Goal: Use online tool/utility

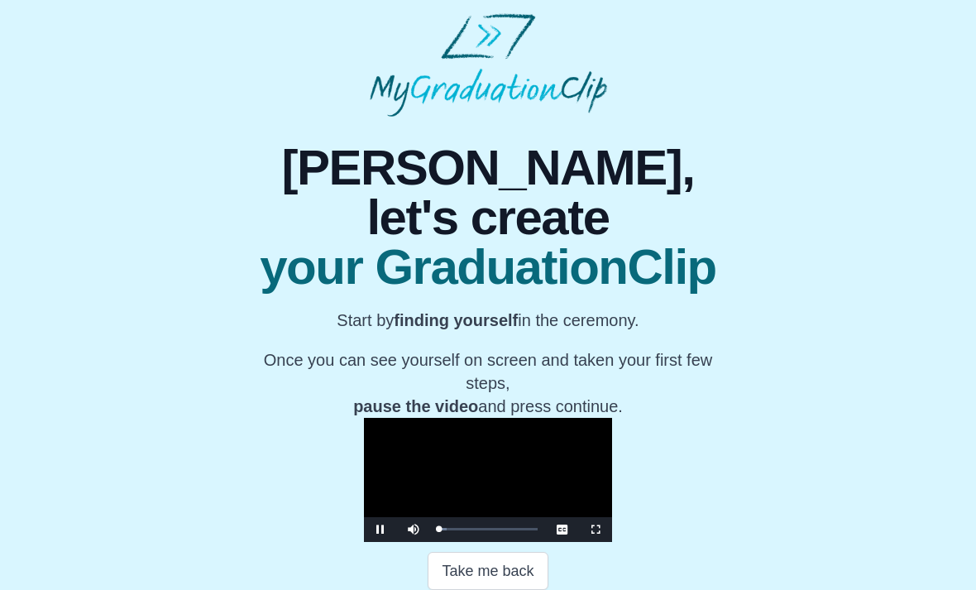
scroll to position [160, 0]
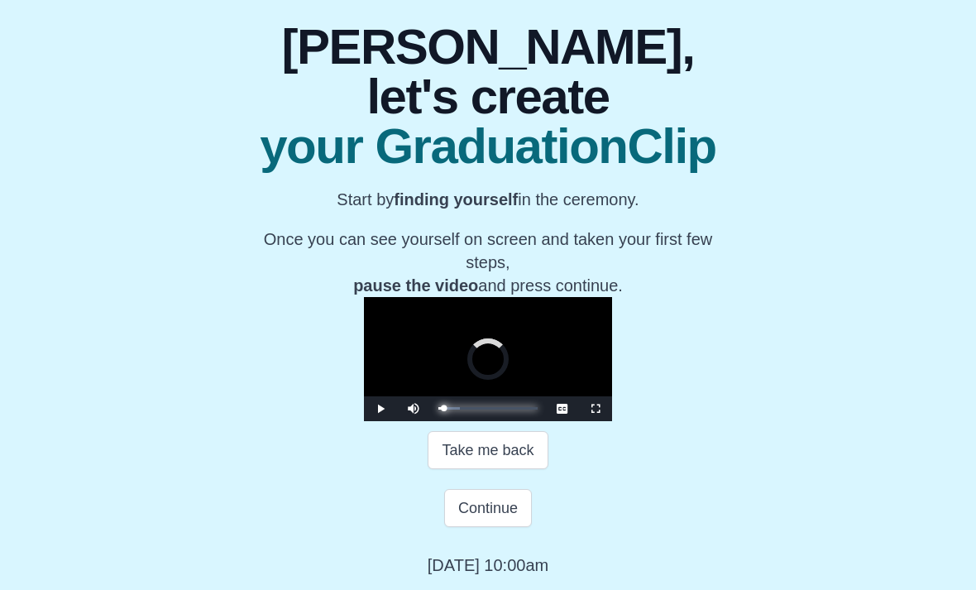
click at [438, 409] on div "02:13 Progress : 0%" at bounding box center [440, 408] width 5 height 2
click at [438, 409] on div "04:27 Progress : 0%" at bounding box center [442, 408] width 9 height 2
click at [438, 409] on div "08:41 Progress : 0%" at bounding box center [447, 408] width 18 height 2
click at [438, 409] on div "09:38 Progress : 0%" at bounding box center [448, 408] width 20 height 2
click at [438, 409] on div "09:52 Progress : 0%" at bounding box center [448, 408] width 20 height 2
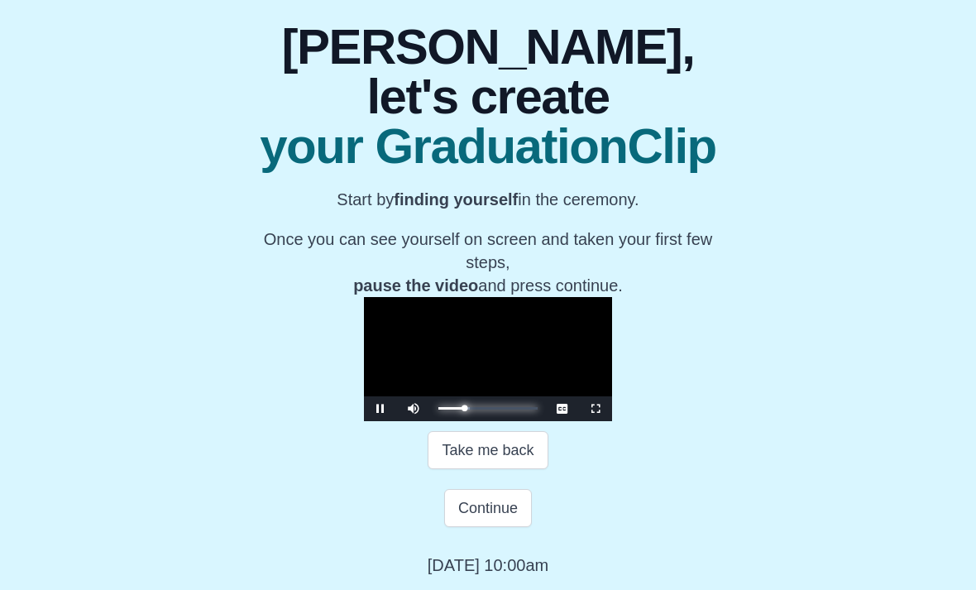
click at [438, 409] on div "12:34 Progress : 0%" at bounding box center [451, 408] width 26 height 2
click at [438, 409] on div "11:59 Progress : 0%" at bounding box center [451, 408] width 26 height 2
click at [430, 421] on div "Loaded : 0% 12:27 16:13 Progress : 0%" at bounding box center [488, 408] width 116 height 25
click at [430, 421] on div "Loaded : 0% 14:13 15:02 Progress : 0%" at bounding box center [488, 408] width 116 height 25
click at [452, 409] on div "18:46 Progress : 0%" at bounding box center [457, 408] width 39 height 2
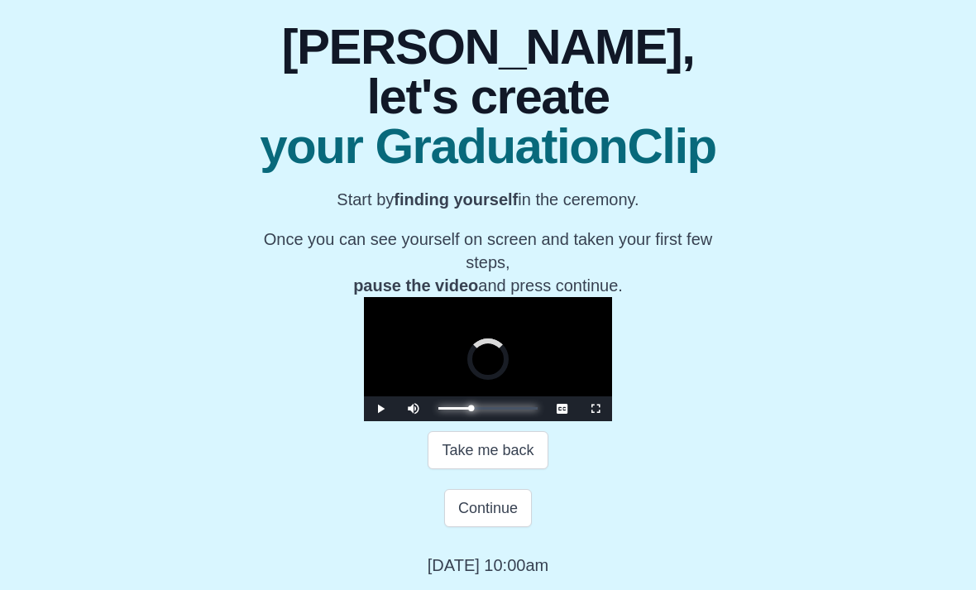
click at [442, 409] on div "Loaded : 0% 19:02 17:23 Progress : 0%" at bounding box center [487, 408] width 99 height 2
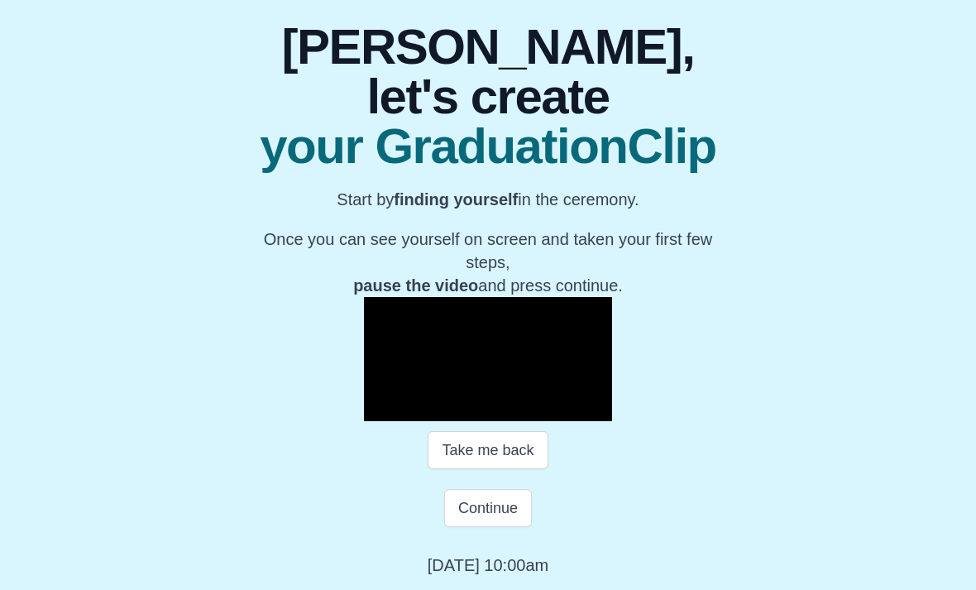
scroll to position [218, 0]
click at [438, 409] on div "16:41 Progress : 0%" at bounding box center [455, 408] width 35 height 2
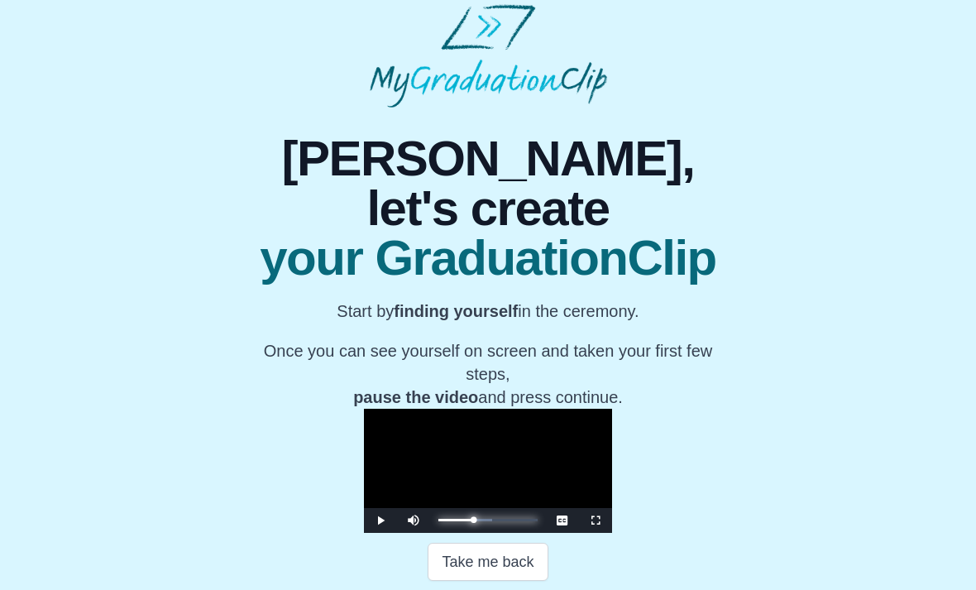
scroll to position [0, 0]
